Goal: Communication & Community: Answer question/provide support

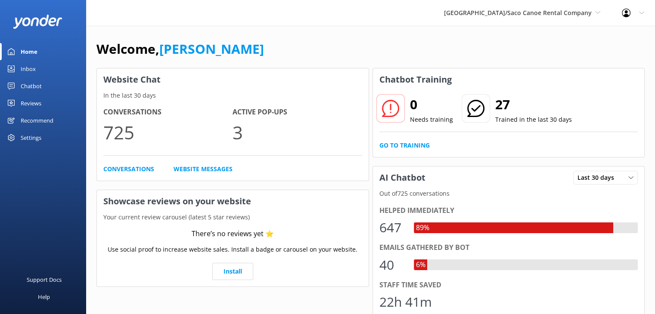
click at [28, 49] on div "Home" at bounding box center [29, 51] width 17 height 17
click at [29, 86] on div "Chatbot" at bounding box center [31, 85] width 21 height 17
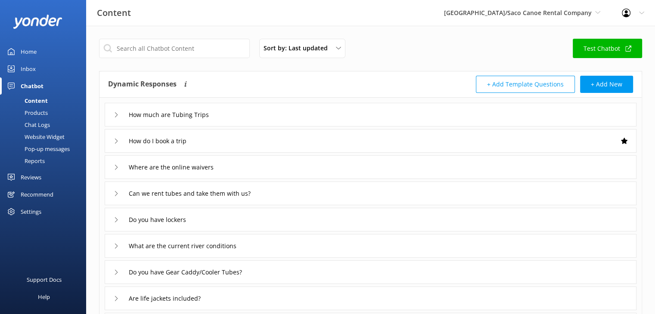
click at [49, 147] on div "Pop-up messages" at bounding box center [37, 149] width 65 height 12
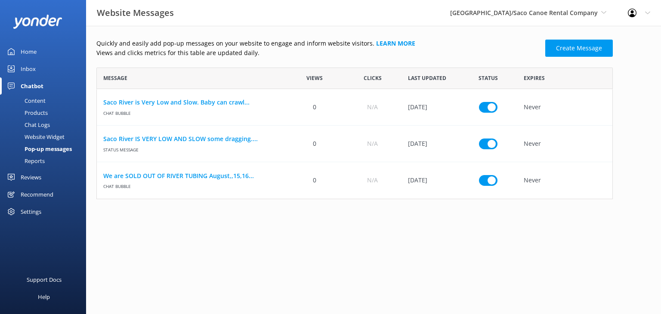
scroll to position [125, 510]
click at [483, 112] on input "row" at bounding box center [488, 107] width 19 height 11
checkbox input "false"
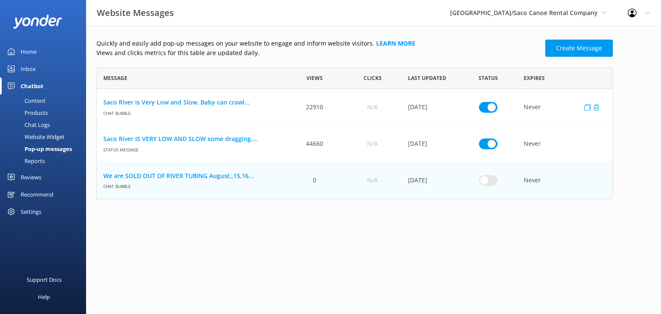
click at [480, 107] on input "row" at bounding box center [488, 107] width 19 height 11
checkbox input "false"
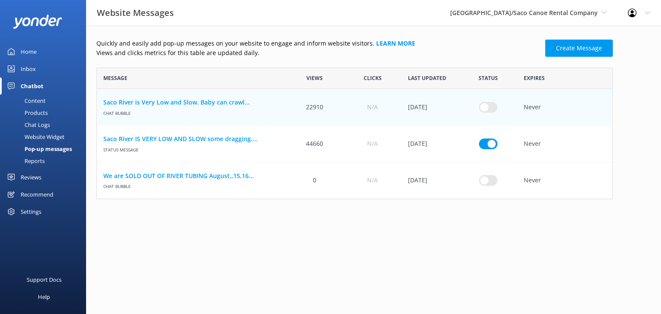
click at [25, 67] on div "Inbox" at bounding box center [28, 68] width 15 height 17
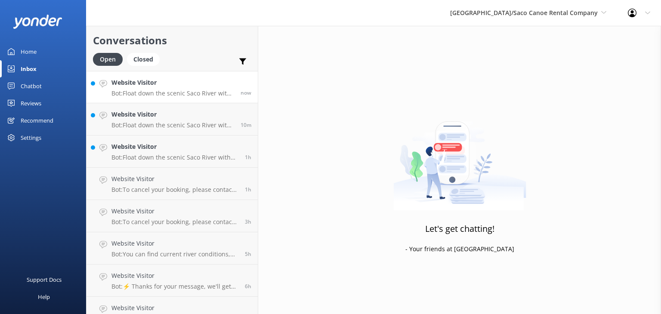
click at [183, 88] on div "Website Visitor Bot: Float down the scenic Saco River with our tubing trips! Ch…" at bounding box center [172, 87] width 123 height 19
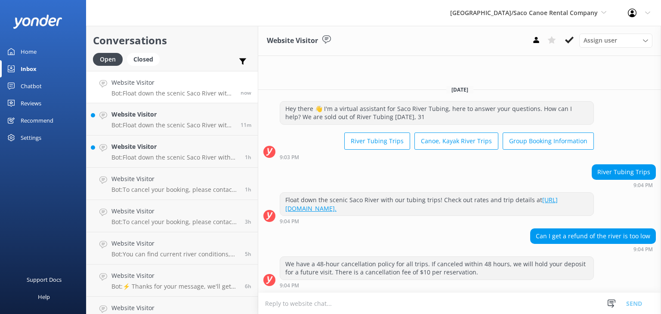
click at [290, 305] on textarea at bounding box center [459, 303] width 403 height 21
type textarea "yes call office or respond to email that was sent to you"
click at [634, 303] on button "Send" at bounding box center [634, 304] width 32 height 22
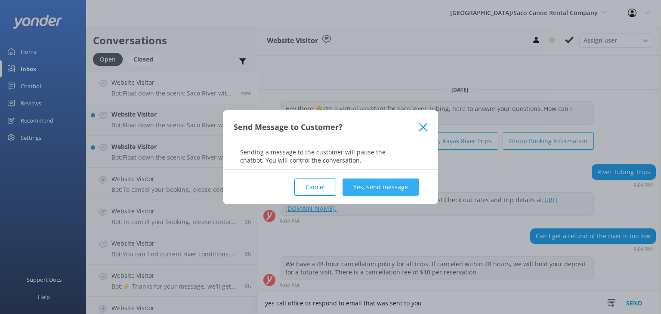
click at [396, 186] on button "Yes, send message" at bounding box center [381, 187] width 76 height 17
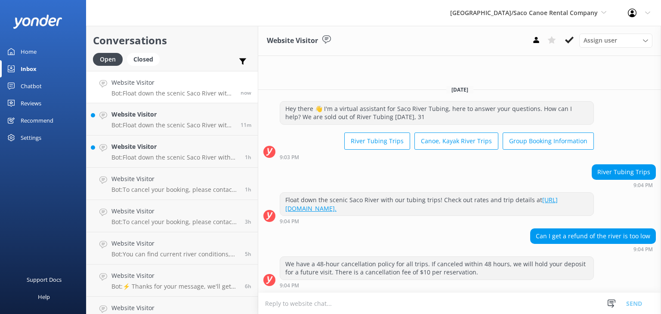
scroll to position [22, 0]
